Goal: Task Accomplishment & Management: Complete application form

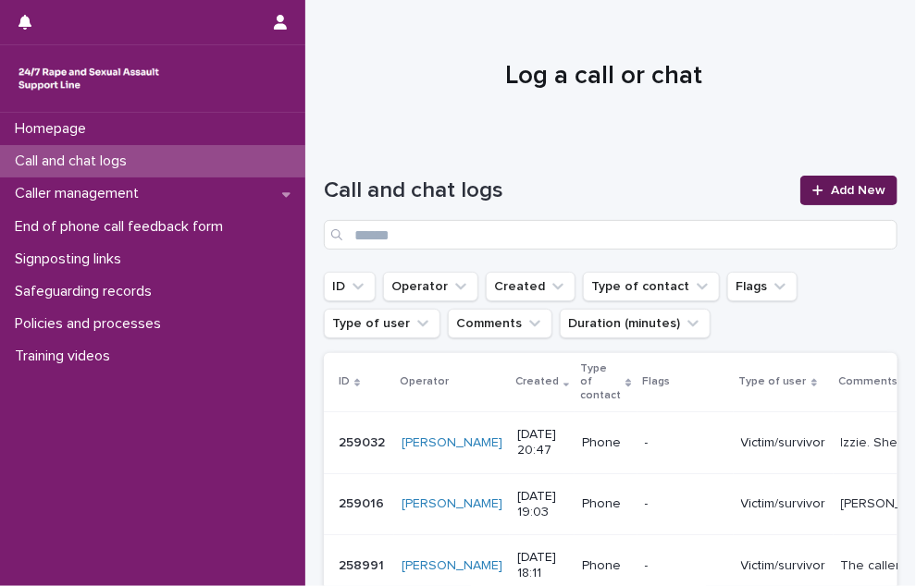
click at [840, 200] on link "Add New" at bounding box center [848, 191] width 97 height 30
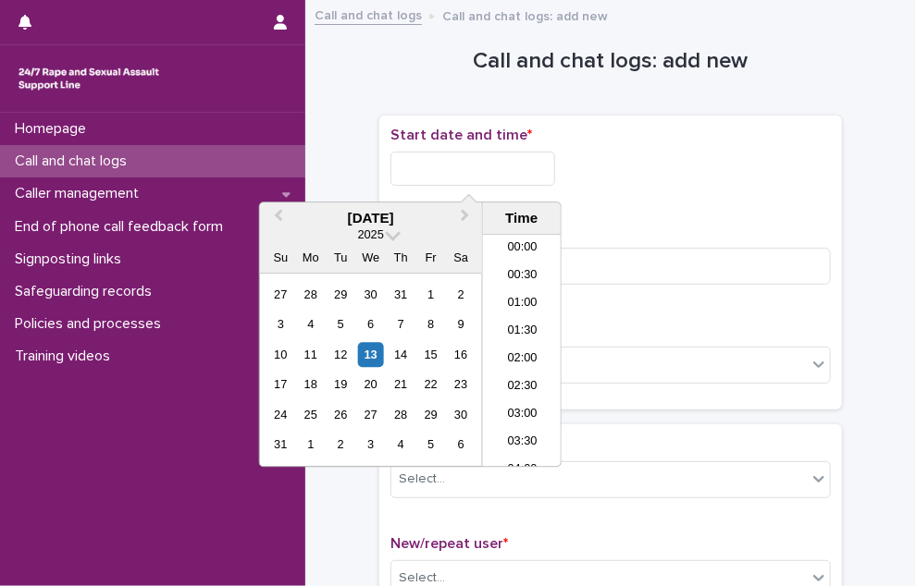
click at [525, 175] on input "text" at bounding box center [472, 169] width 165 height 34
click at [512, 360] on li "22:00" at bounding box center [522, 371] width 79 height 28
click at [516, 180] on input "**********" at bounding box center [472, 169] width 165 height 34
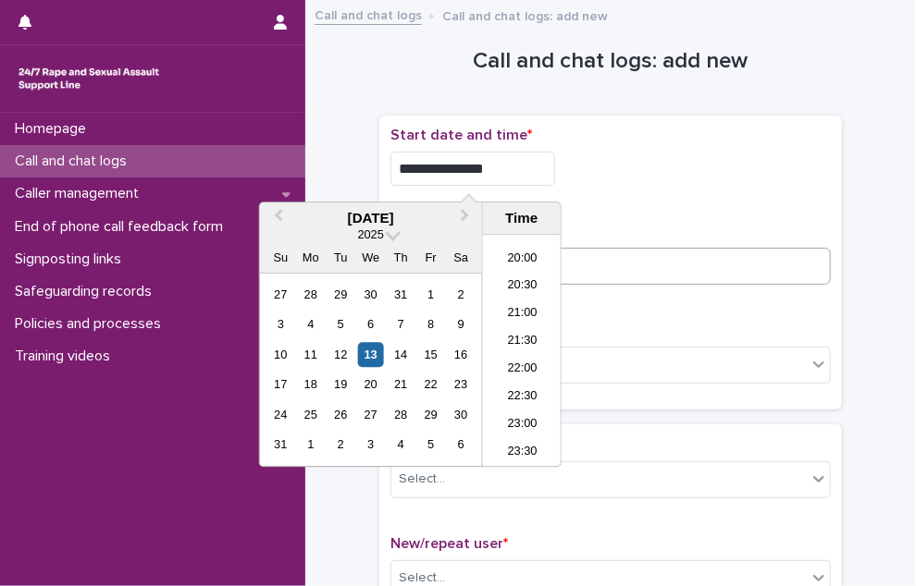
type input "**********"
click at [588, 267] on input at bounding box center [610, 266] width 440 height 37
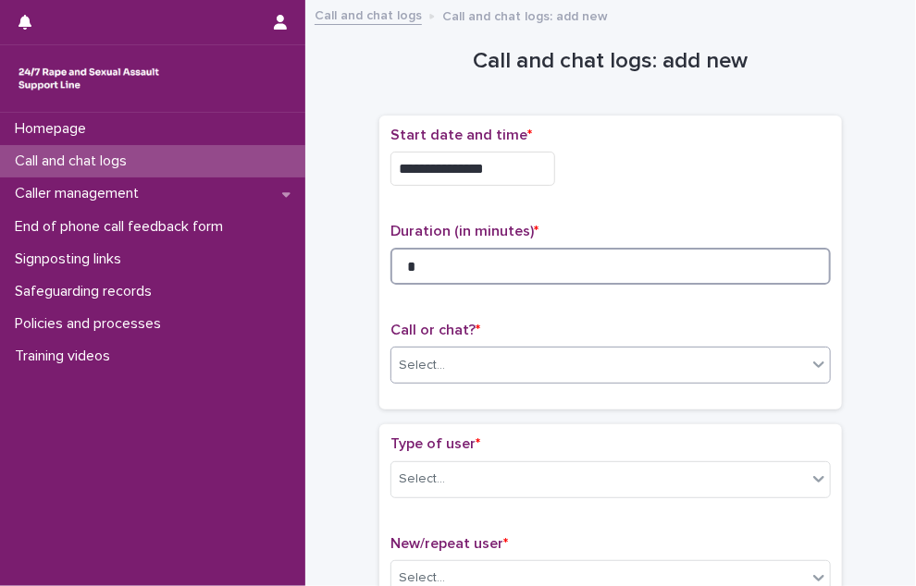
type input "*"
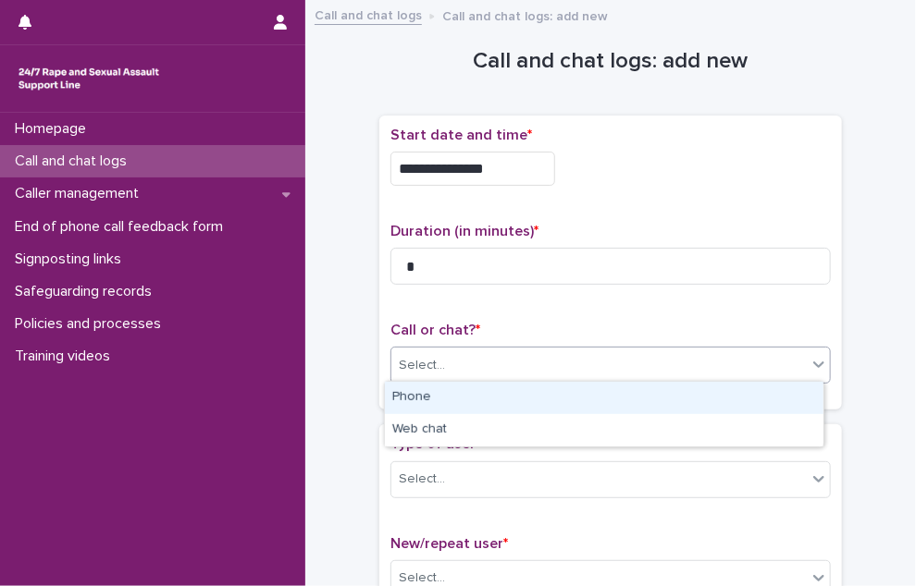
click at [562, 360] on div "Select..." at bounding box center [598, 366] width 415 height 31
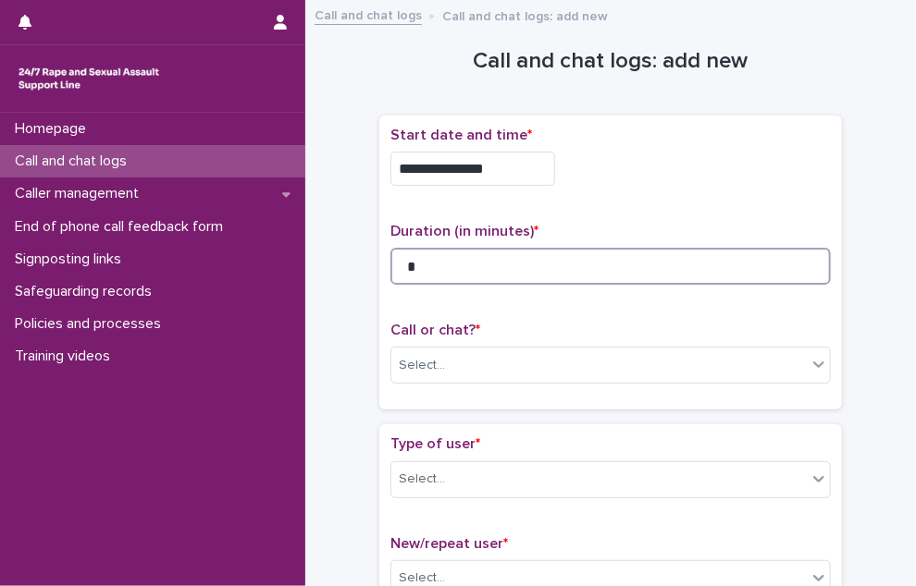
click at [472, 273] on input "*" at bounding box center [610, 266] width 440 height 37
type input "*"
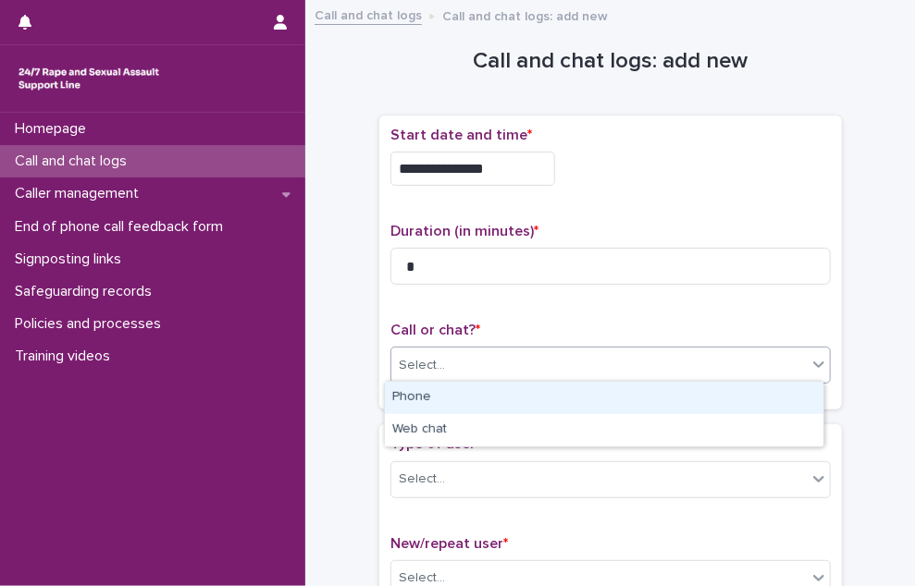
click at [463, 377] on div "Select..." at bounding box center [598, 366] width 415 height 31
click at [452, 394] on div "Phone" at bounding box center [604, 398] width 438 height 32
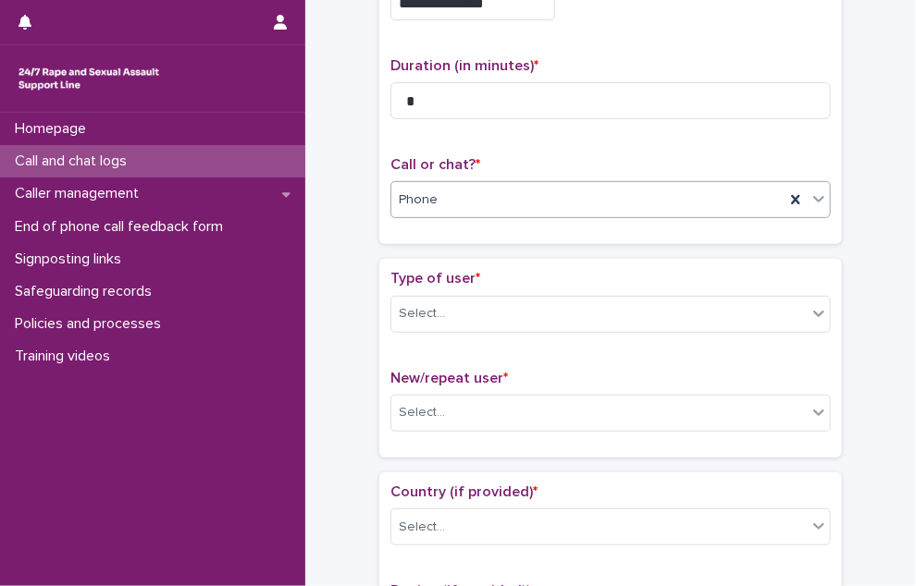
scroll to position [167, 0]
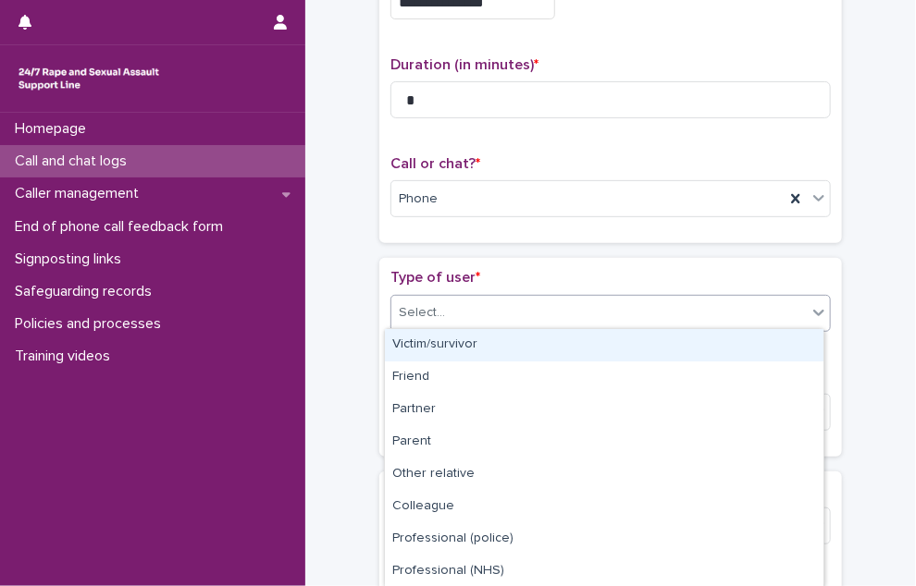
click at [488, 311] on div "Select..." at bounding box center [598, 313] width 415 height 31
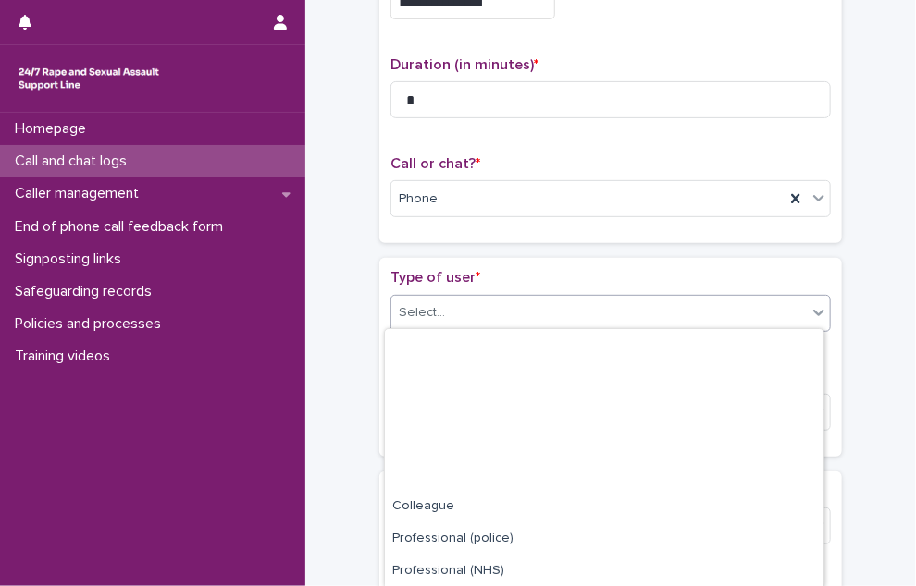
scroll to position [226, 0]
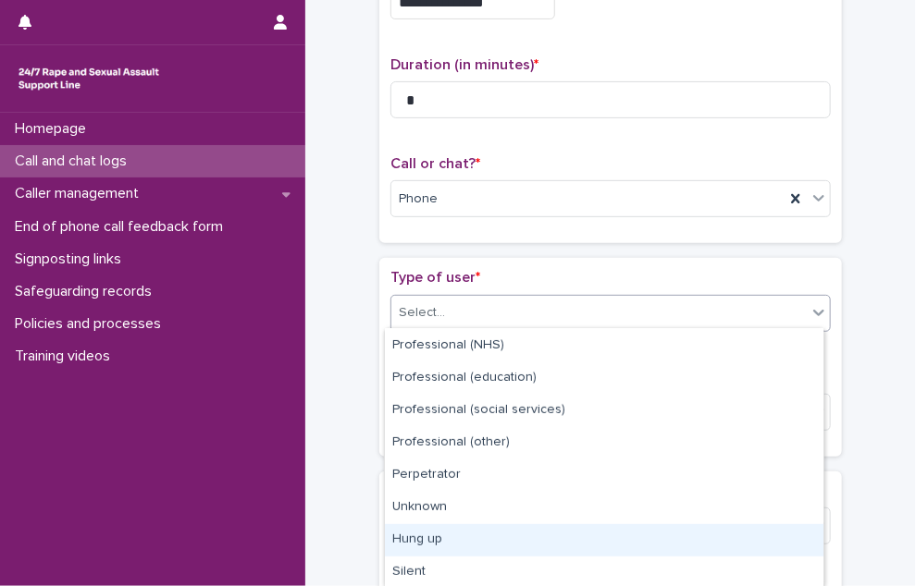
click at [440, 545] on div "Hung up" at bounding box center [604, 541] width 438 height 32
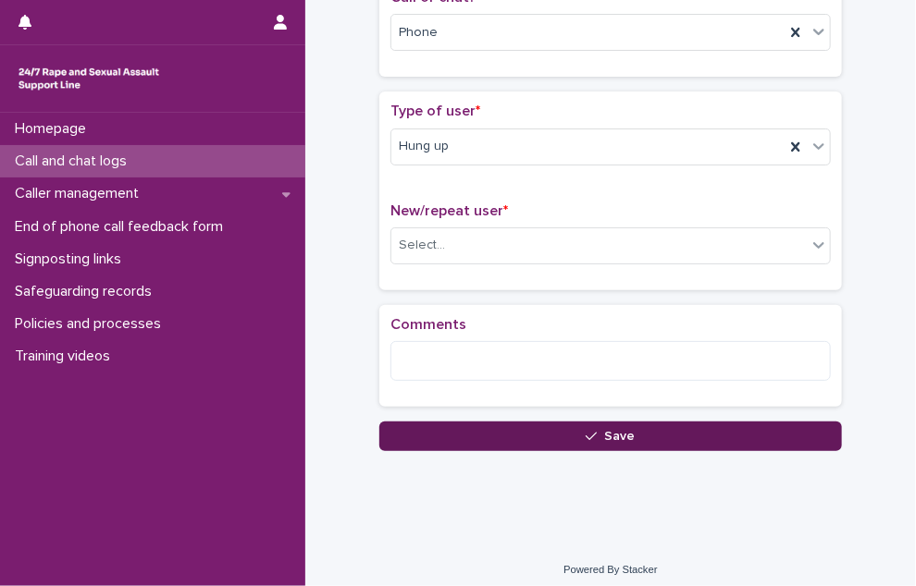
click at [500, 426] on button "Save" at bounding box center [610, 437] width 463 height 30
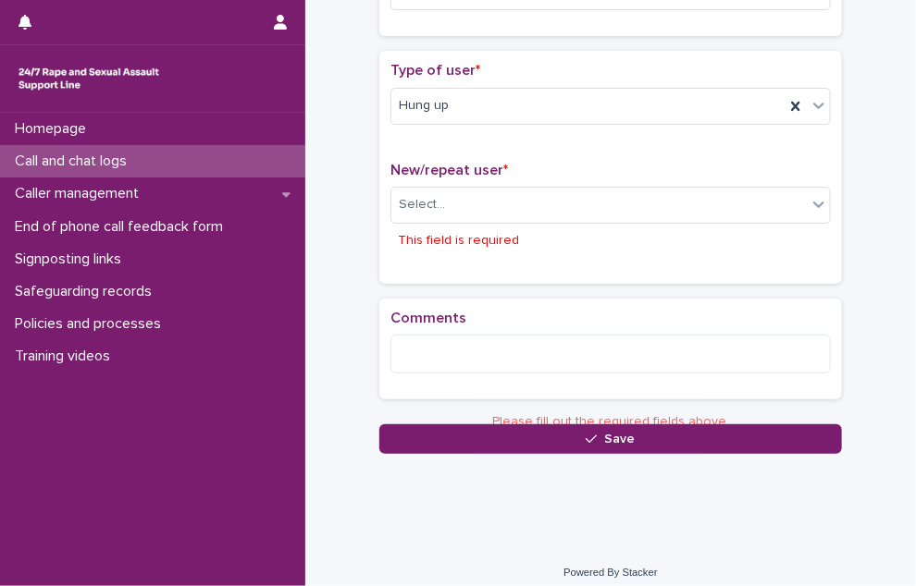
scroll to position [385, 0]
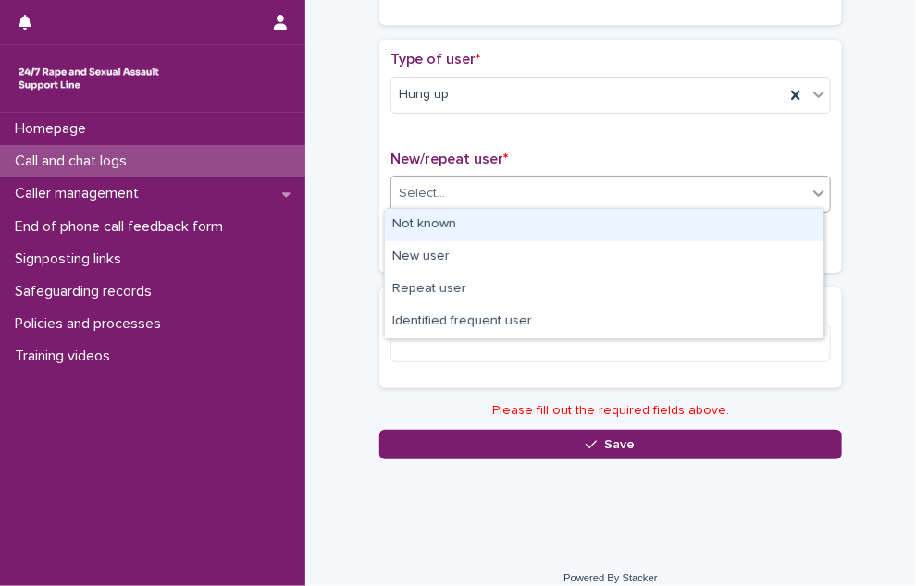
click at [529, 186] on div "Select..." at bounding box center [598, 194] width 415 height 31
click at [488, 227] on div "Not known" at bounding box center [604, 225] width 438 height 32
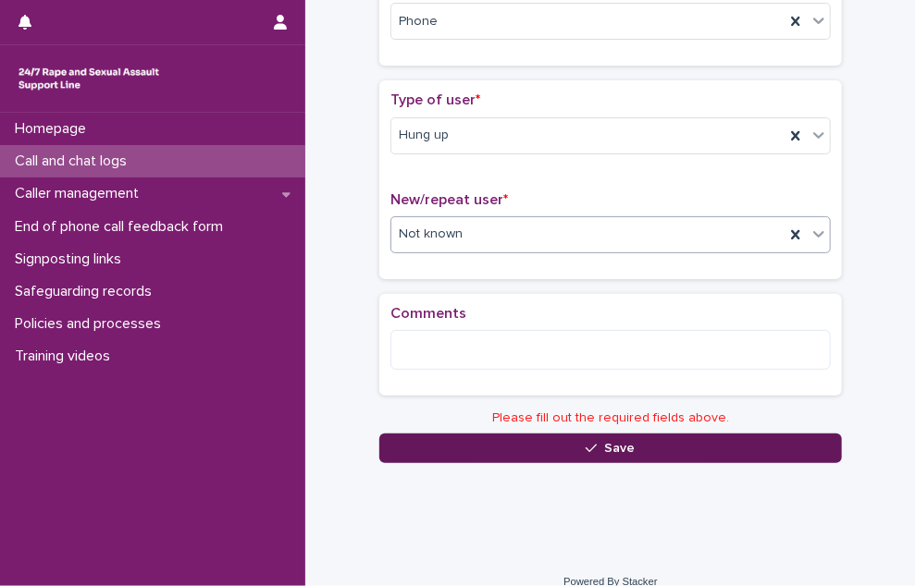
scroll to position [338, 0]
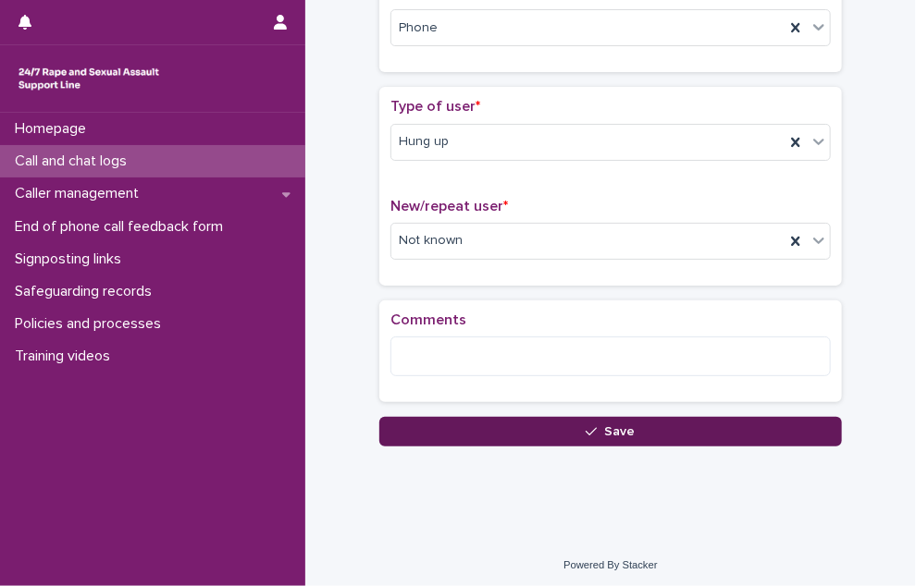
click at [511, 438] on button "Save" at bounding box center [610, 432] width 463 height 30
